Goal: Information Seeking & Learning: Learn about a topic

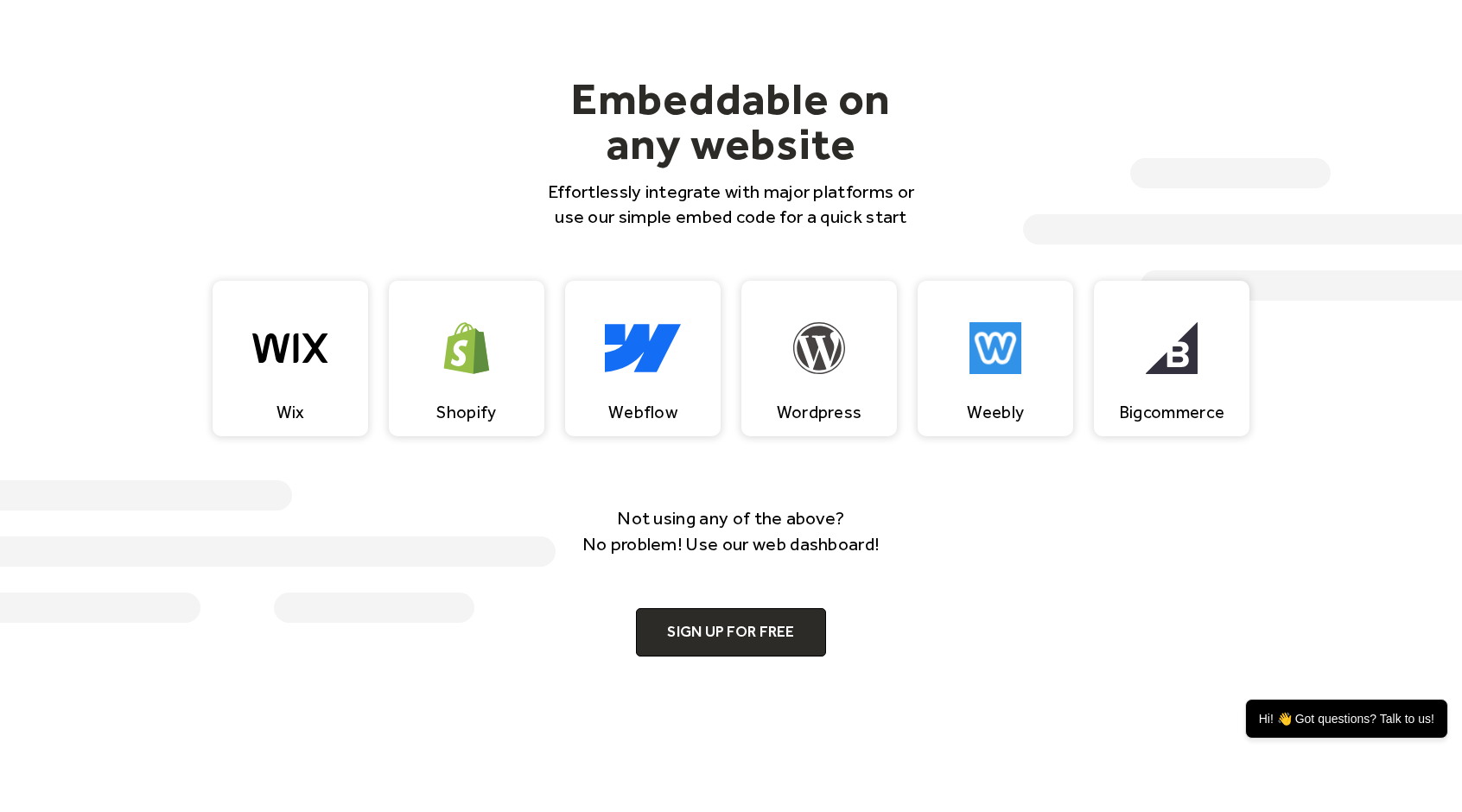
scroll to position [1597, 0]
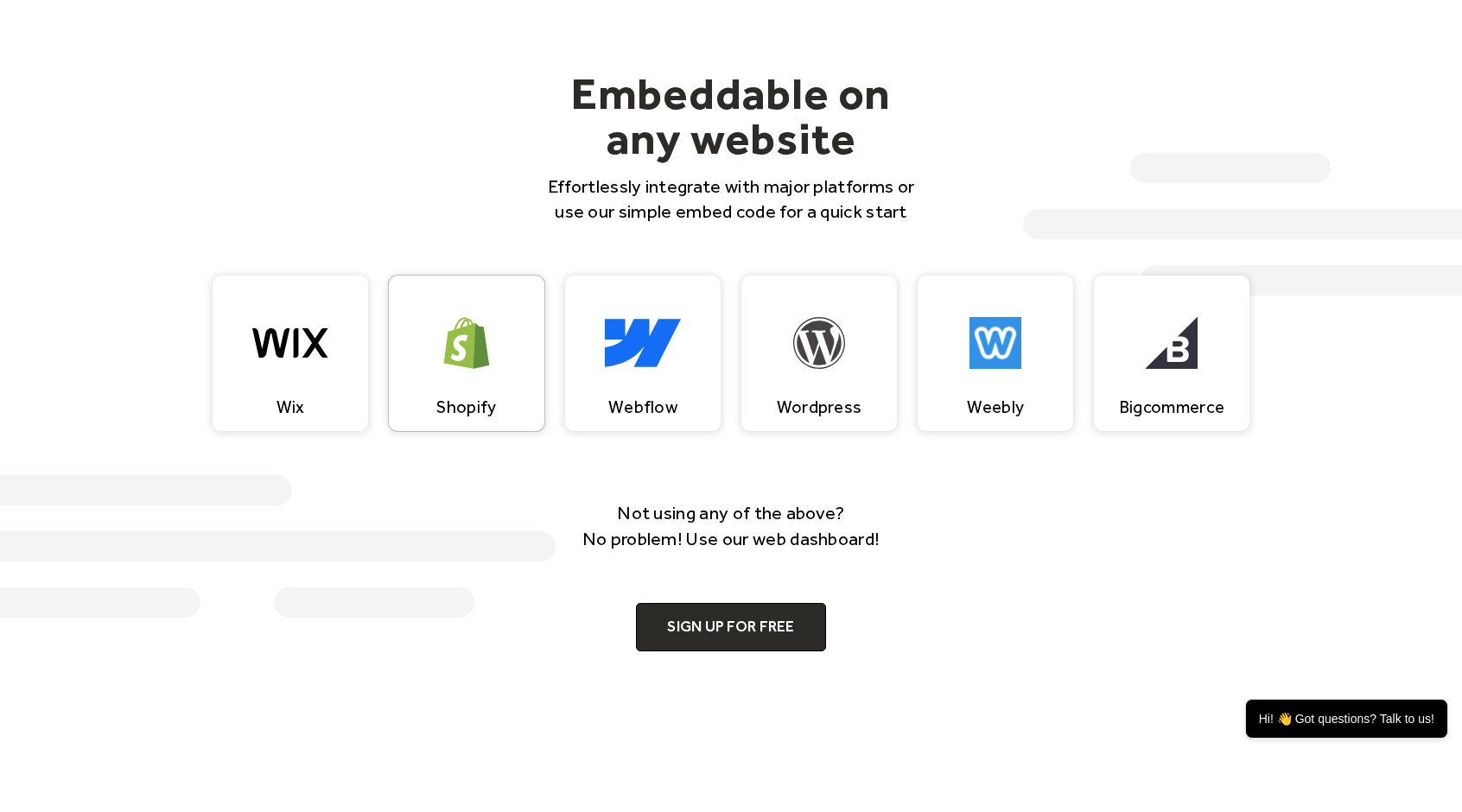
click at [460, 351] on img at bounding box center [467, 343] width 52 height 52
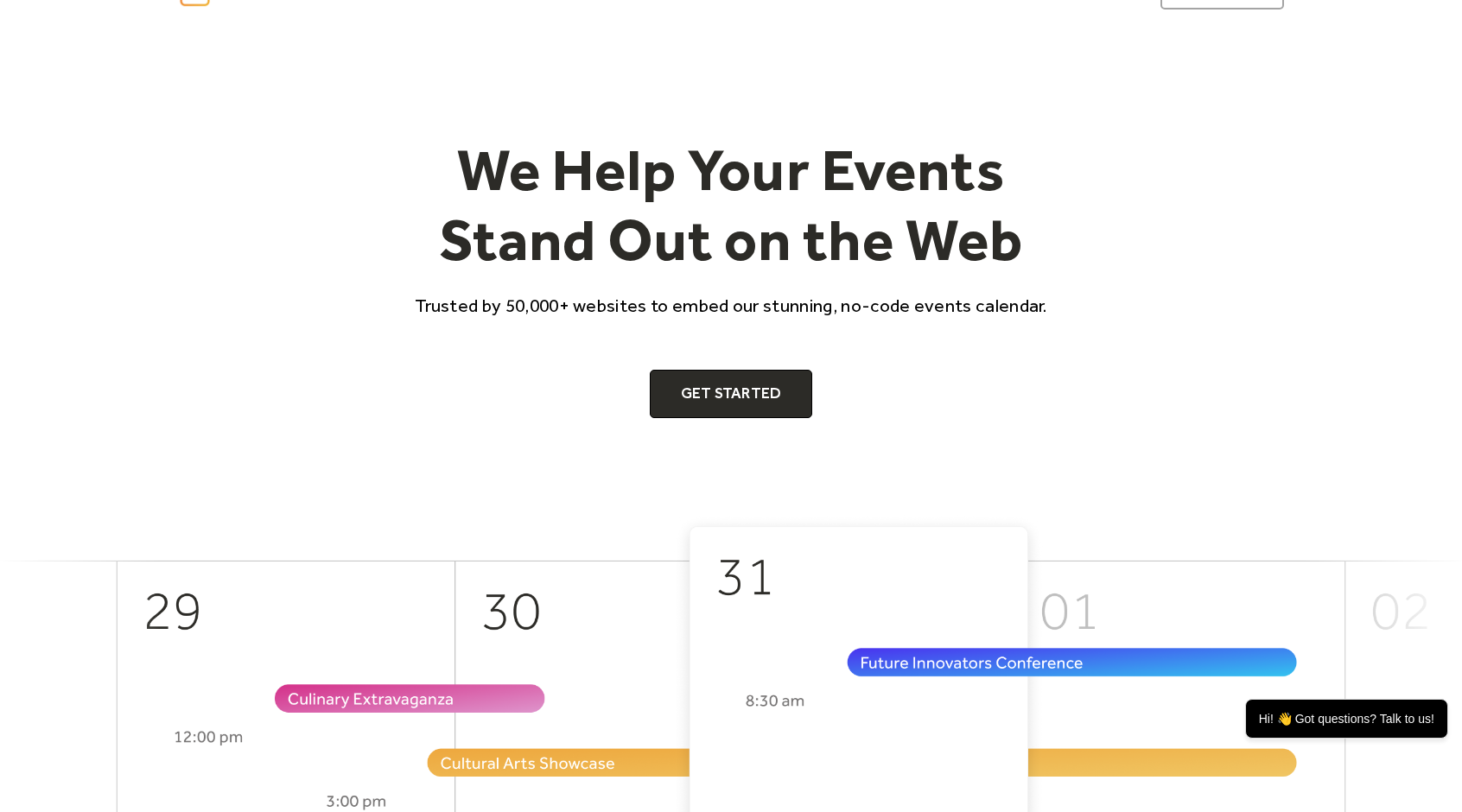
scroll to position [0, 0]
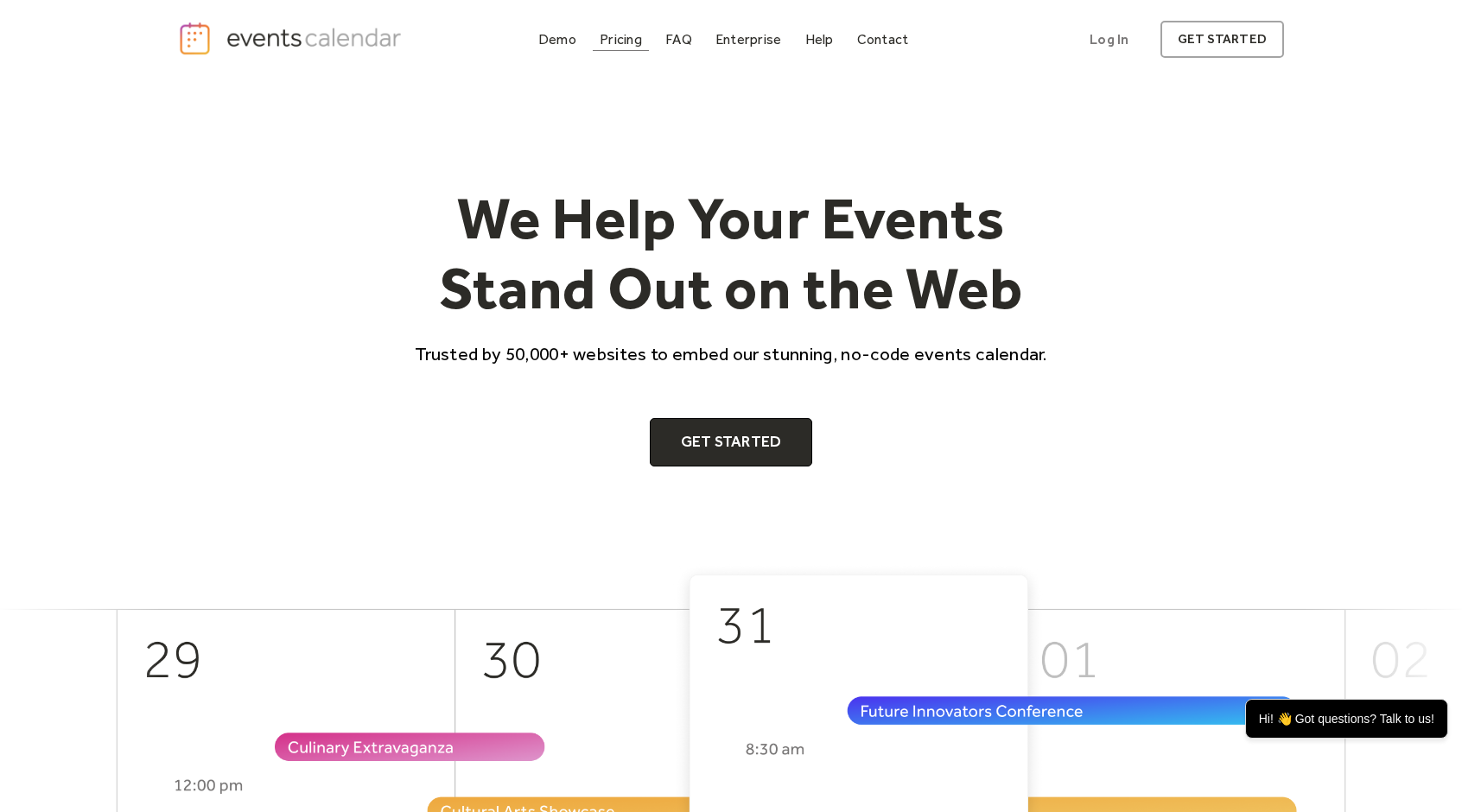
click at [623, 39] on div "Pricing" at bounding box center [621, 39] width 42 height 9
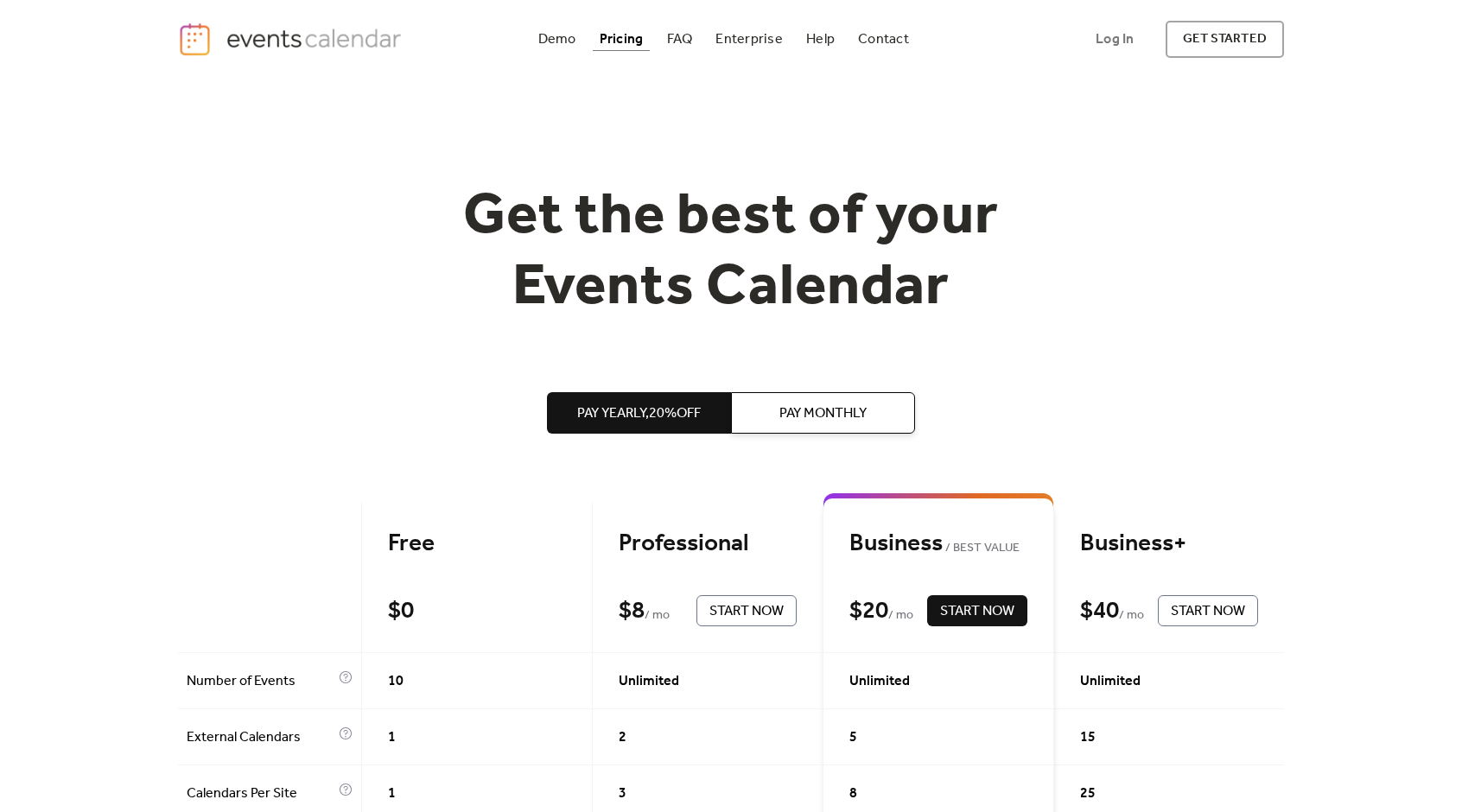
drag, startPoint x: 1469, startPoint y: 42, endPoint x: 1420, endPoint y: -75, distance: 126.8
click at [1420, 0] on html "Demo Pricing FAQ Enterprise Help Contact Log In Get Started Log In get started …" at bounding box center [731, 406] width 1462 height 812
click at [675, 40] on div "FAQ" at bounding box center [680, 39] width 26 height 9
